Goal: Browse casually: Explore the website without a specific task or goal

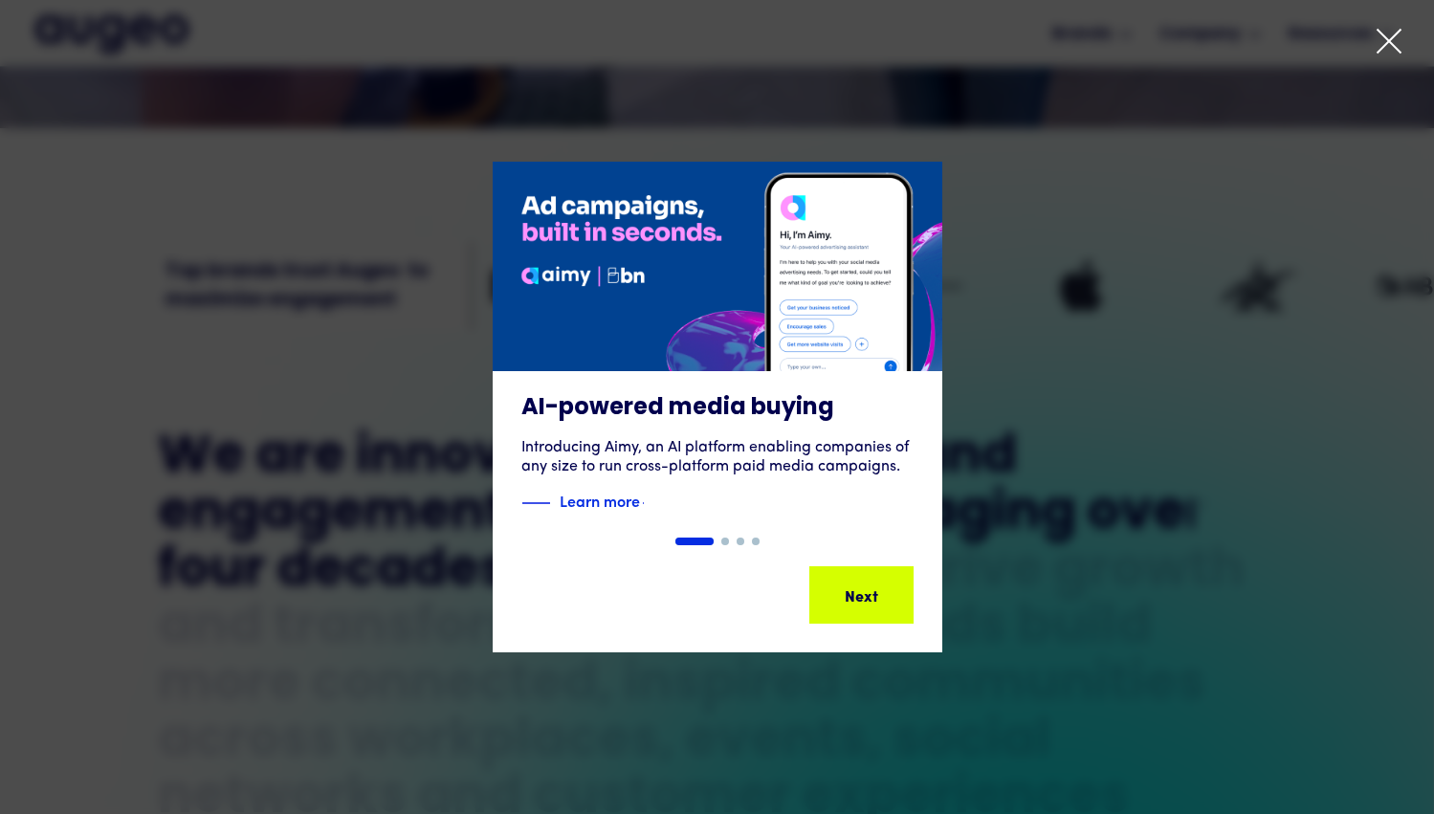
click at [1389, 39] on icon at bounding box center [1388, 41] width 29 height 29
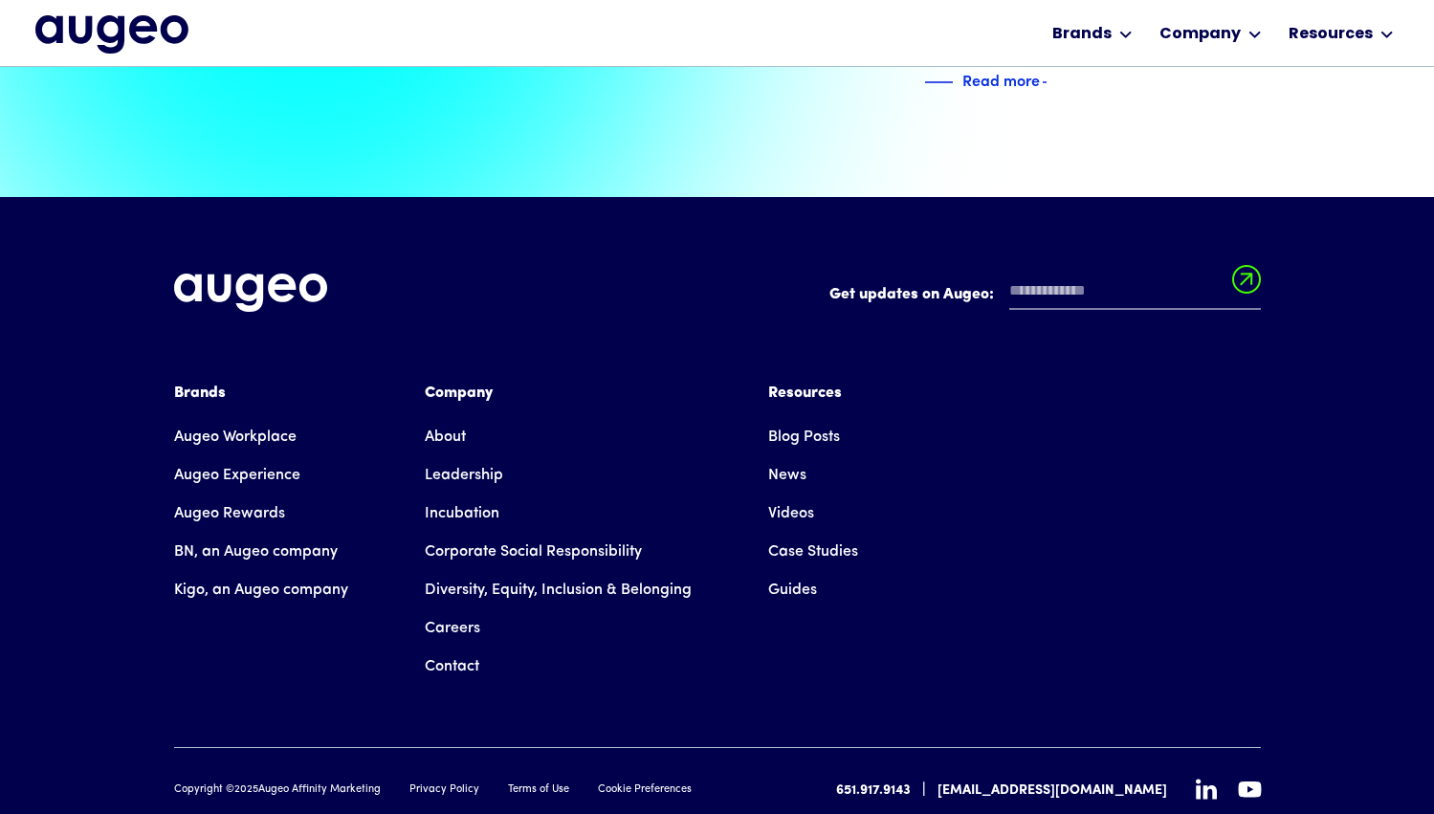
scroll to position [4327, 0]
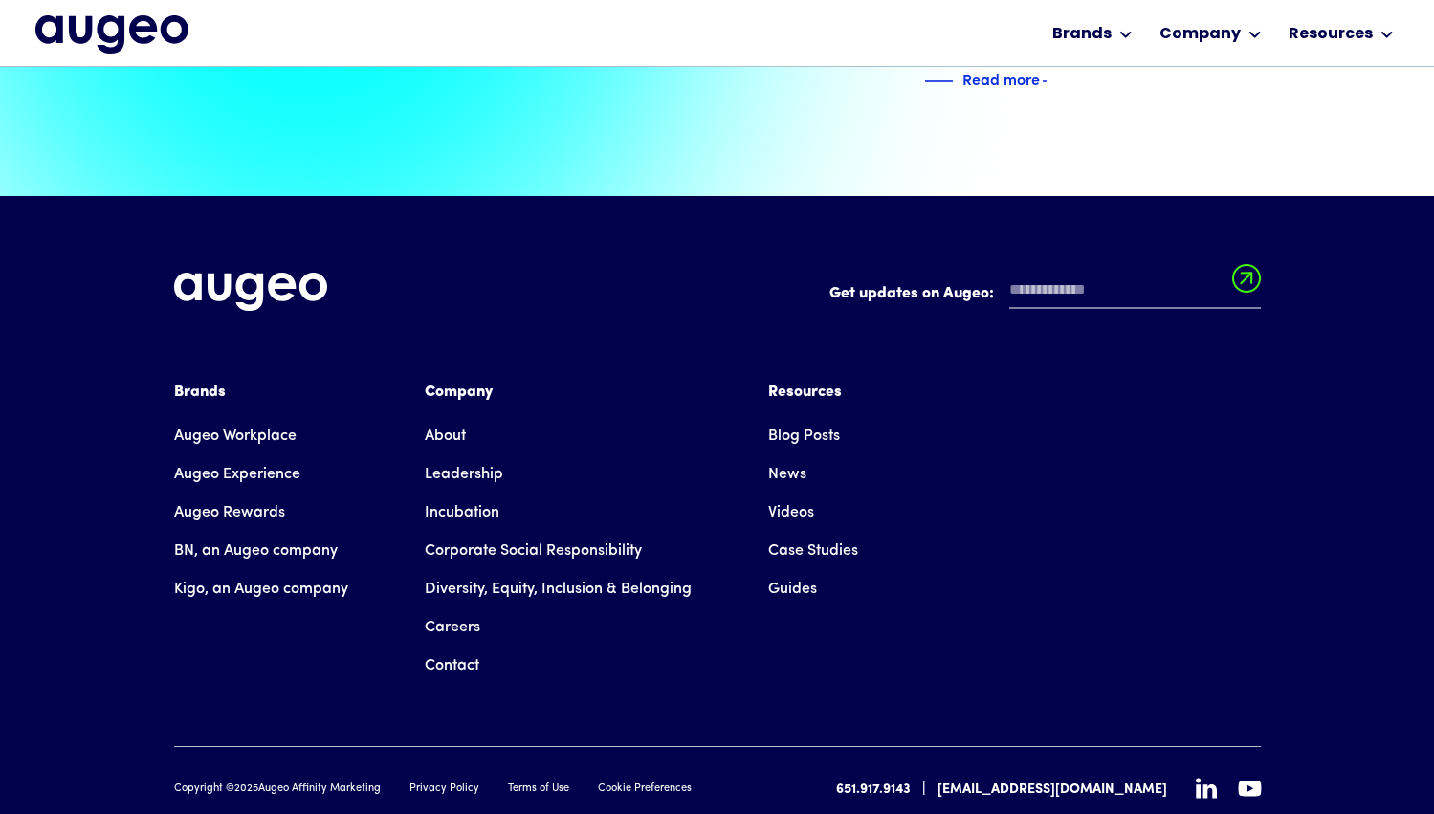
click at [1202, 778] on icon at bounding box center [1206, 788] width 21 height 21
